Goal: Transaction & Acquisition: Purchase product/service

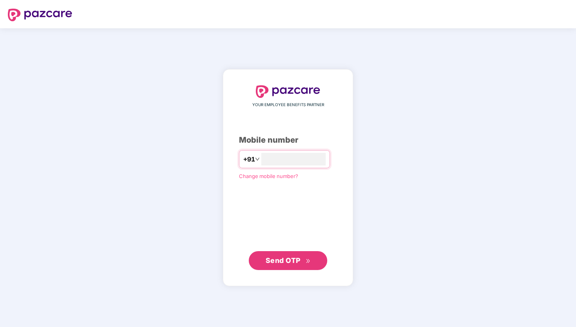
type input "**********"
click at [282, 265] on button "Send OTP" at bounding box center [288, 260] width 79 height 19
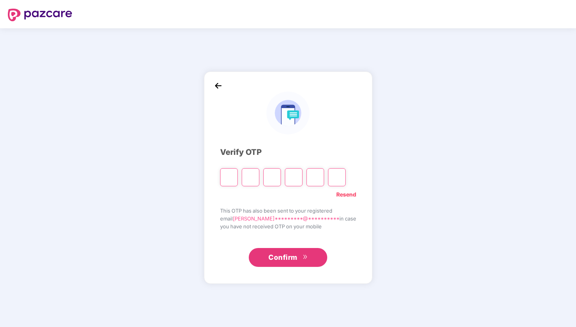
type input "*"
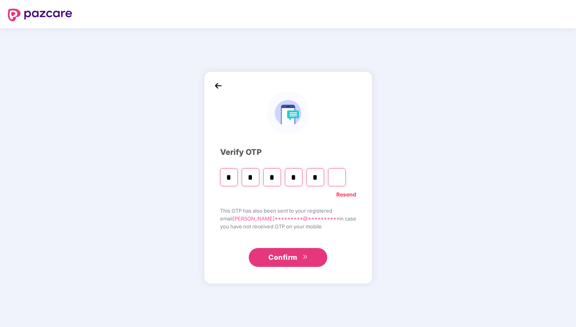
type input "*"
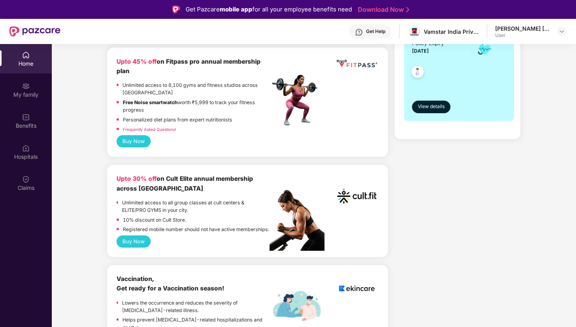
scroll to position [204, 0]
click at [139, 134] on div "Frequently Asked Questions!" at bounding box center [149, 130] width 53 height 9
click at [138, 142] on button "Buy Now" at bounding box center [134, 141] width 34 height 12
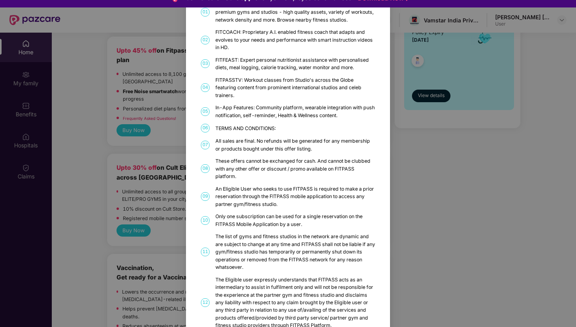
scroll to position [0, 0]
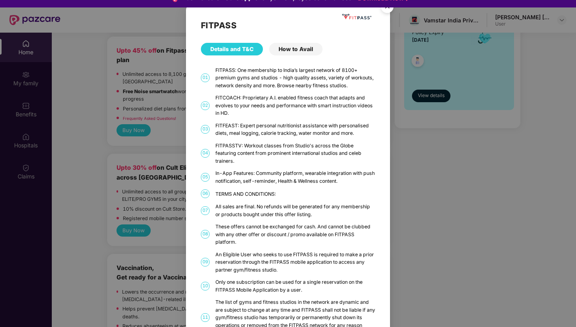
click at [392, 9] on img "Close" at bounding box center [387, 8] width 22 height 22
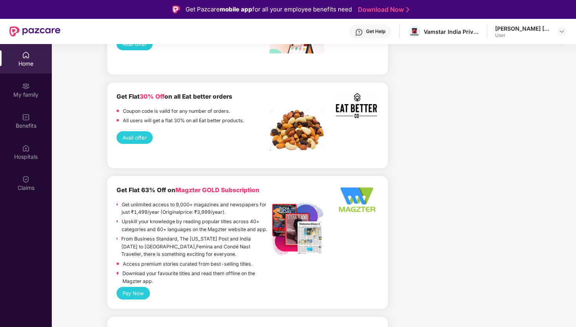
scroll to position [1215, 0]
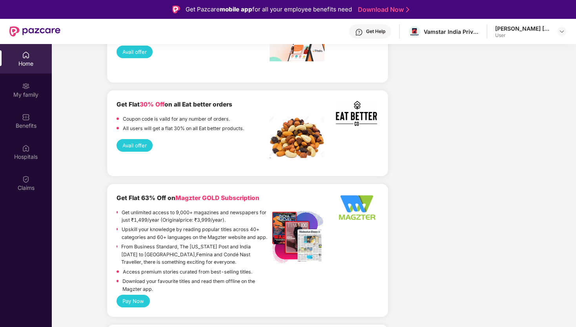
click at [124, 139] on button "Avail offer" at bounding box center [135, 145] width 36 height 12
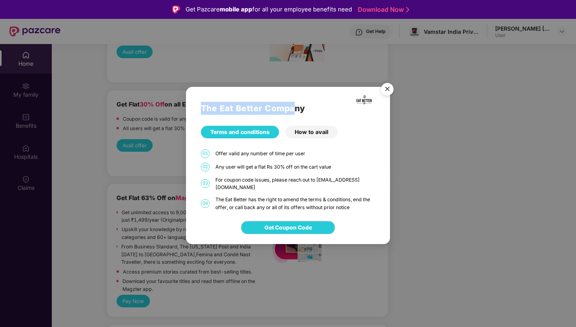
drag, startPoint x: 195, startPoint y: 104, endPoint x: 291, endPoint y: 105, distance: 95.8
click at [292, 105] on div "The Eat Better Company Terms and conditions How to avail 01 Offer valid any num…" at bounding box center [288, 149] width 204 height 124
click at [373, 121] on div "The Eat Better Company Terms and conditions How to avail 01 Offer valid any num…" at bounding box center [288, 149] width 204 height 124
click at [312, 136] on div "How to avail" at bounding box center [311, 132] width 53 height 13
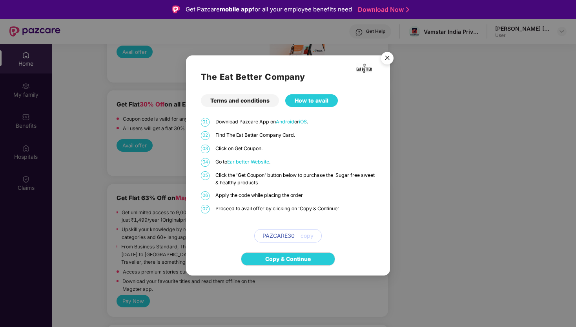
click at [388, 58] on img "Close" at bounding box center [387, 59] width 22 height 22
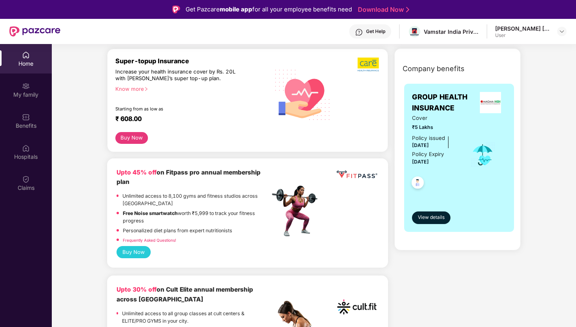
scroll to position [93, 0]
